Goal: Find specific page/section: Find specific page/section

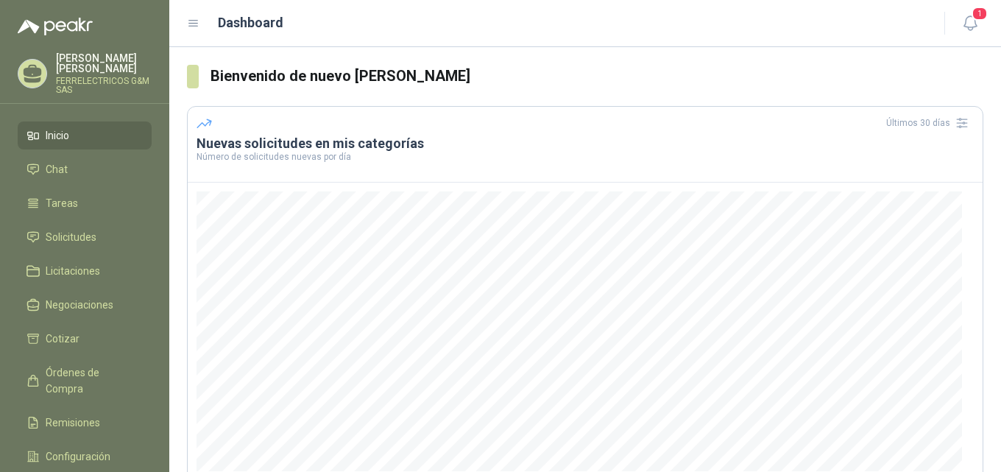
click at [90, 60] on p "[PERSON_NAME]" at bounding box center [104, 63] width 96 height 21
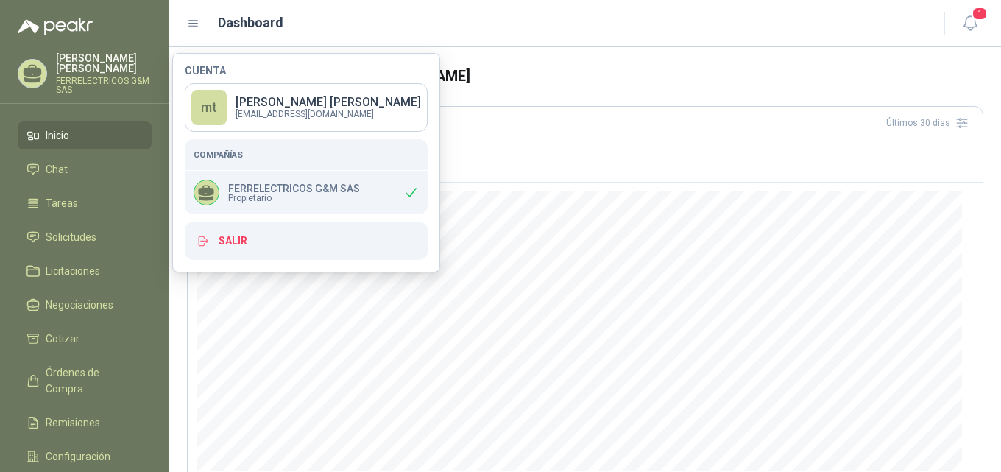
click at [261, 195] on span "Propietario" at bounding box center [294, 198] width 132 height 9
click at [67, 161] on li "Chat" at bounding box center [85, 169] width 116 height 16
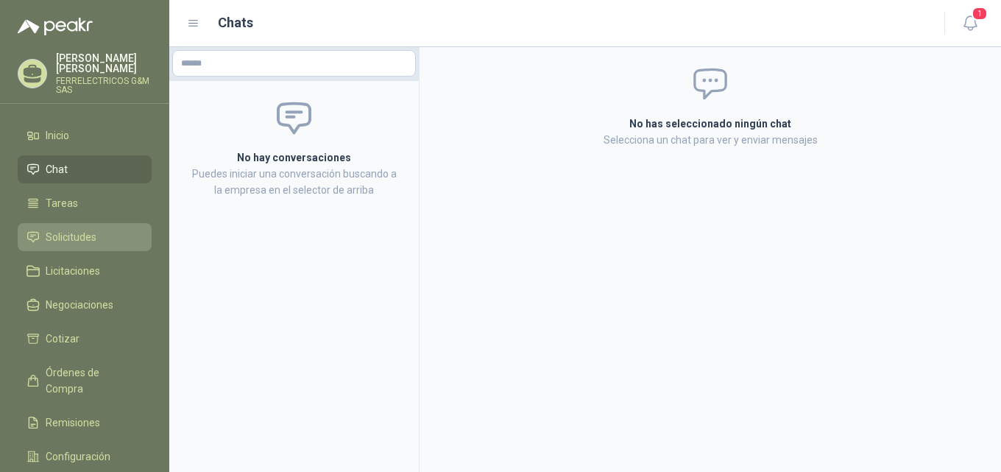
click at [73, 231] on span "Solicitudes" at bounding box center [71, 237] width 51 height 16
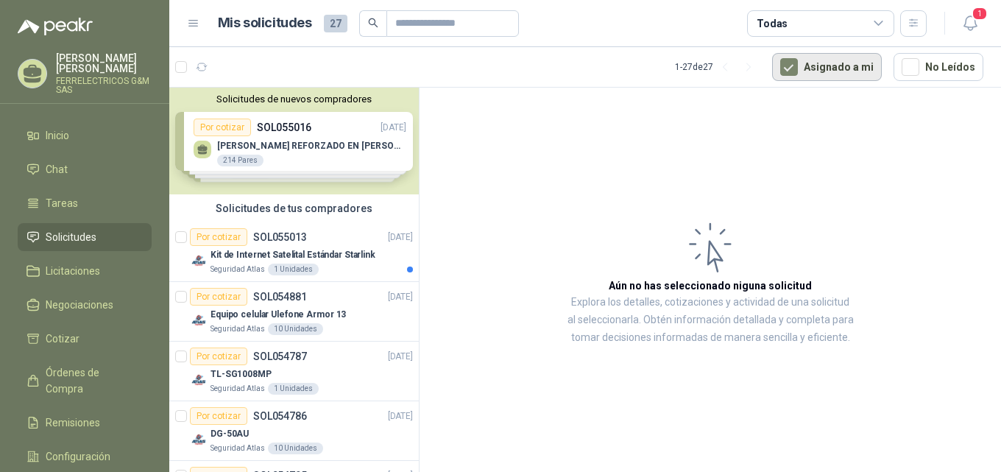
click at [836, 59] on button "Asignado a mi" at bounding box center [827, 67] width 110 height 28
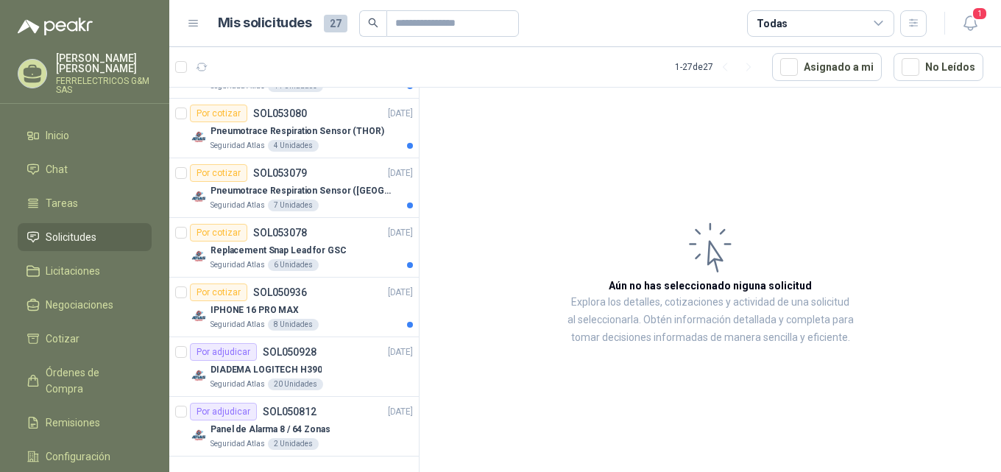
scroll to position [1155, 0]
